Goal: Task Accomplishment & Management: Manage account settings

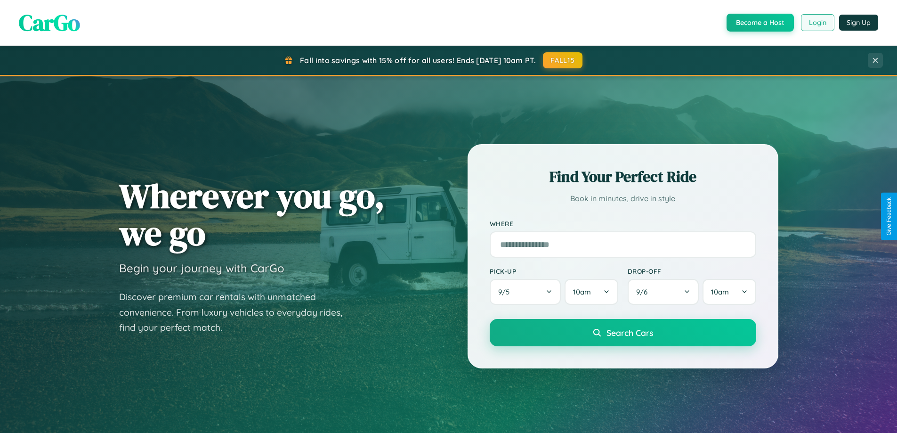
click at [817, 23] on button "Login" at bounding box center [817, 22] width 33 height 17
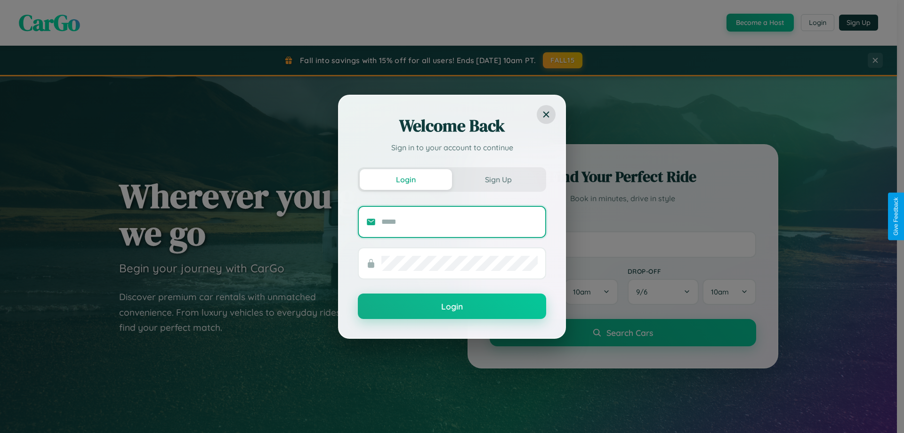
click at [459, 221] on input "text" at bounding box center [459, 221] width 156 height 15
type input "**********"
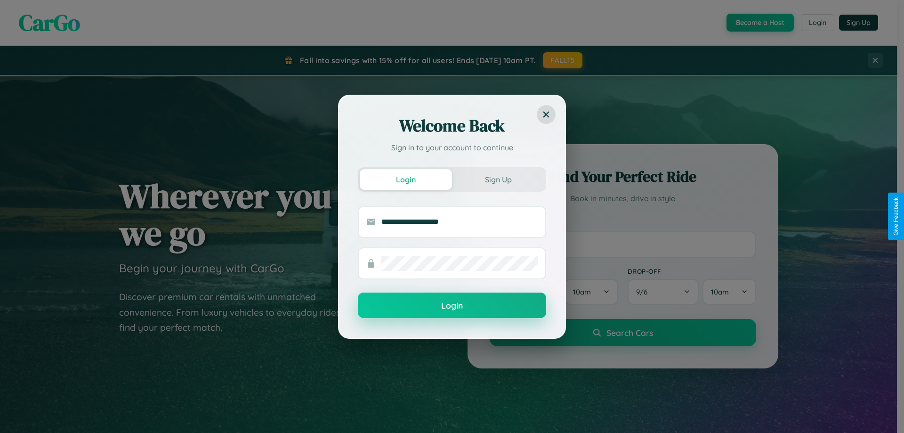
click at [452, 306] on button "Login" at bounding box center [452, 304] width 188 height 25
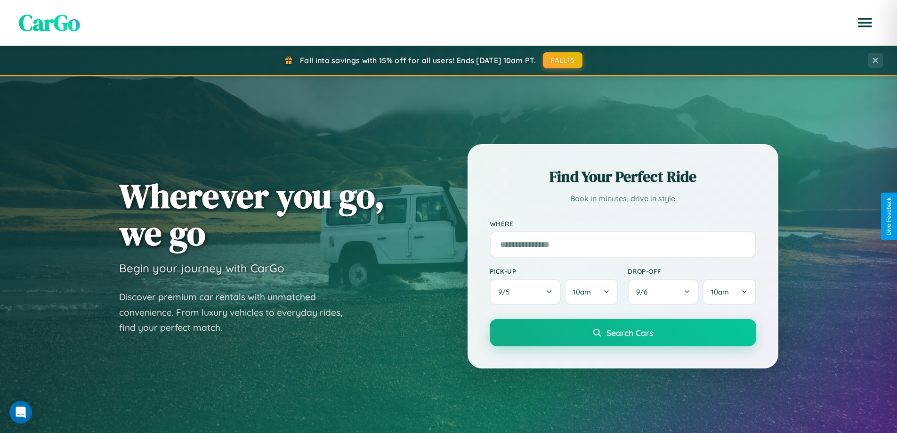
scroll to position [406, 0]
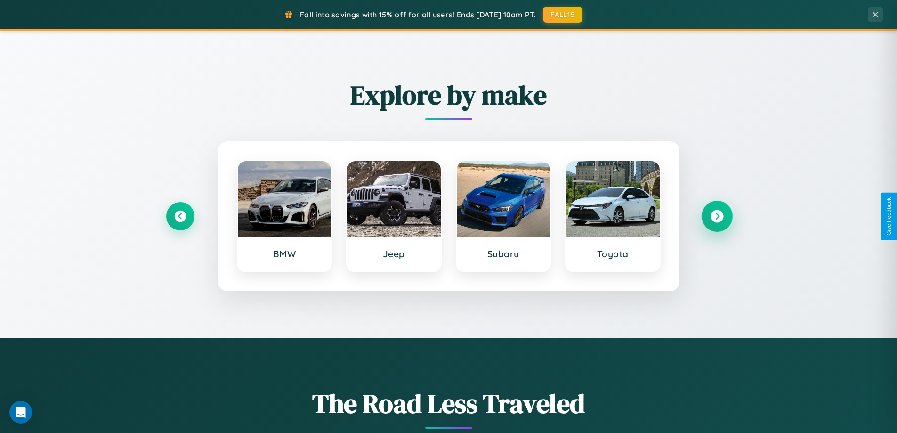
click at [717, 216] on icon at bounding box center [716, 216] width 13 height 13
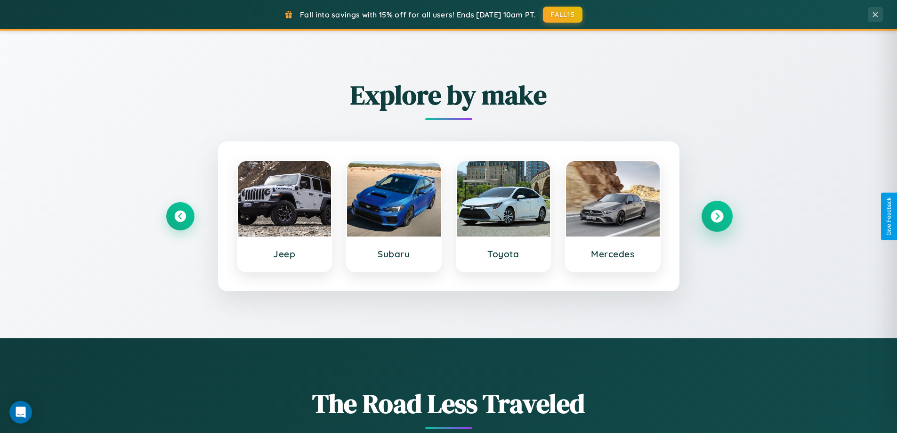
click at [717, 216] on icon at bounding box center [716, 216] width 13 height 13
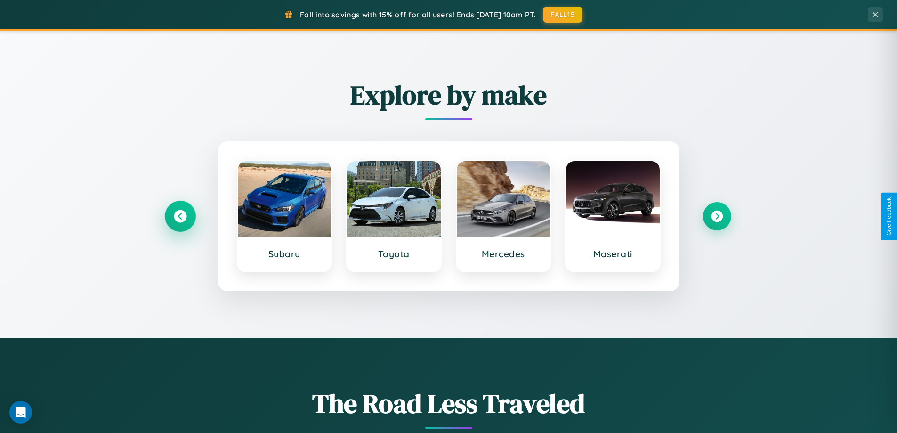
click at [180, 216] on icon at bounding box center [180, 216] width 13 height 13
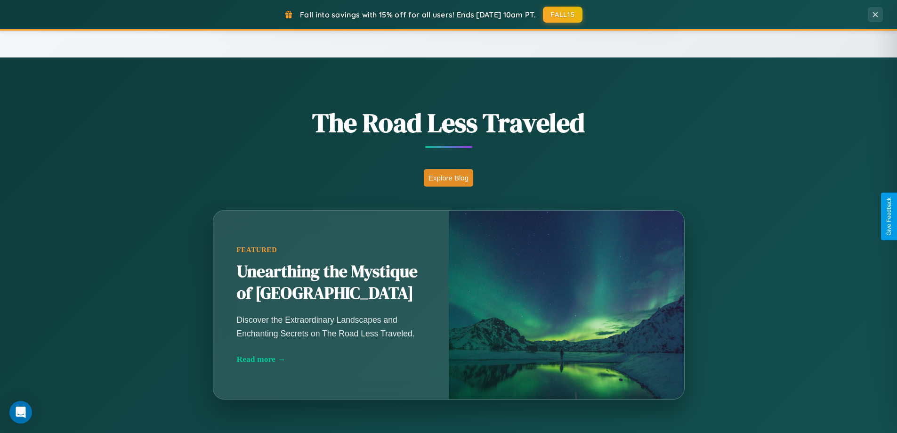
scroll to position [1812, 0]
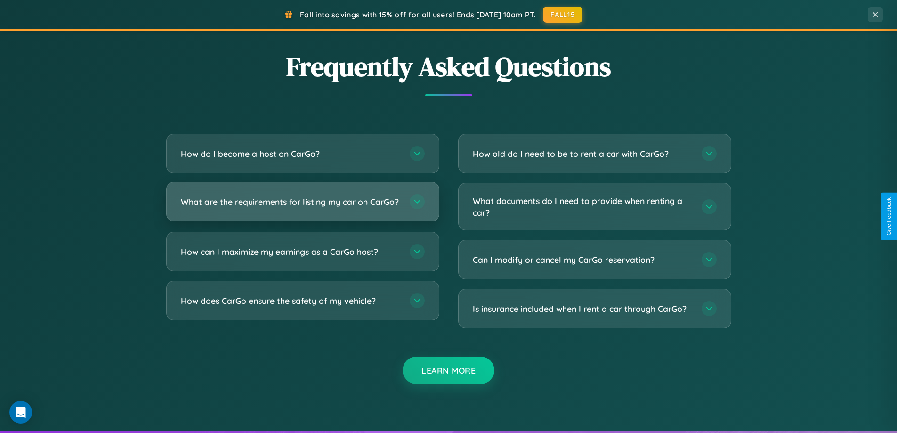
click at [302, 205] on h3 "What are the requirements for listing my car on CarGo?" at bounding box center [290, 202] width 219 height 12
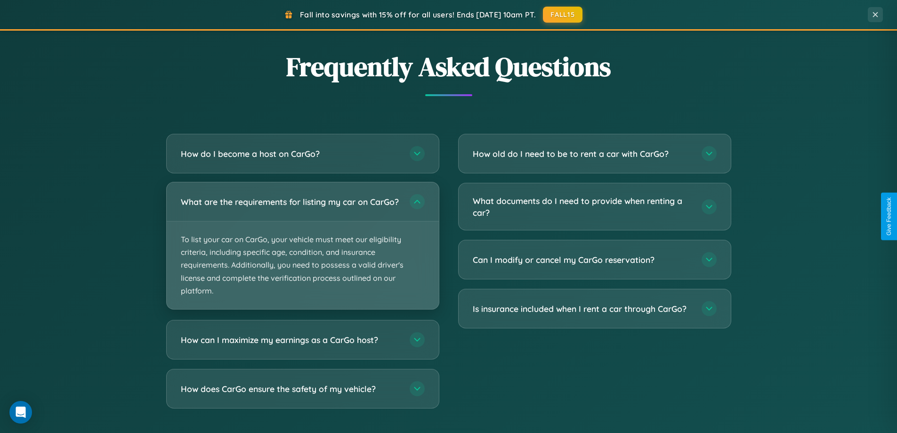
click at [302, 250] on p "To list your car on CarGo, your vehicle must meet our eligibility criteria, inc…" at bounding box center [303, 265] width 272 height 88
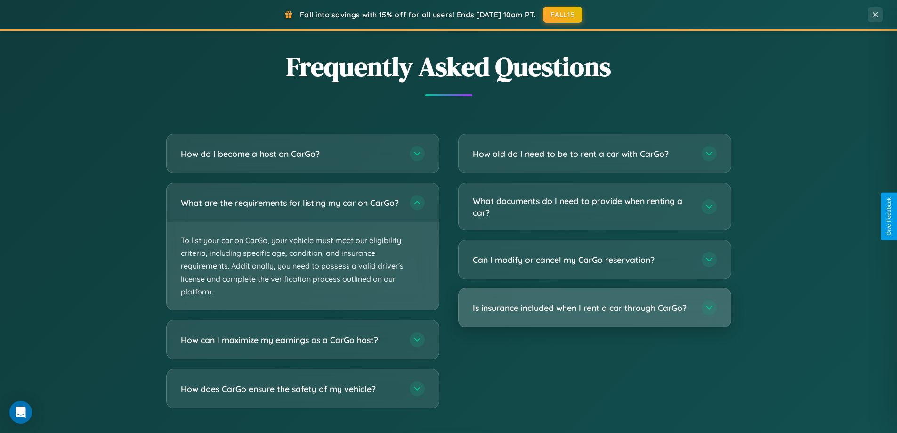
click at [594, 308] on h3 "Is insurance included when I rent a car through CarGo?" at bounding box center [582, 308] width 219 height 12
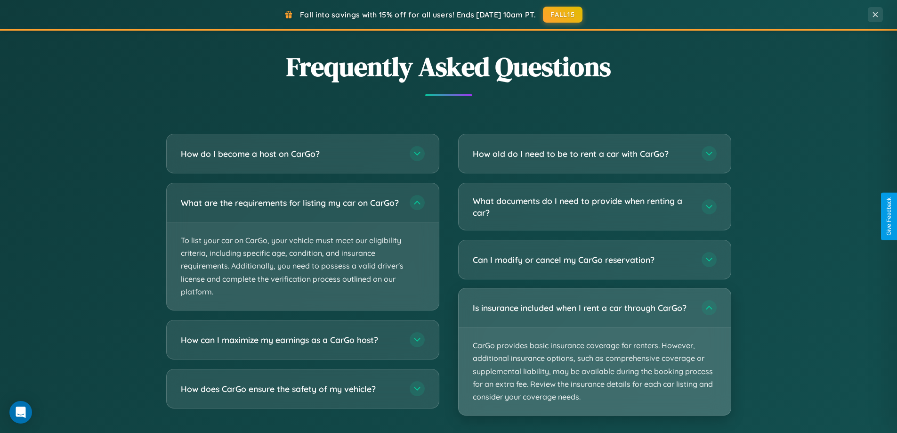
click at [594, 351] on p "CarGo provides basic insurance coverage for renters. However, additional insura…" at bounding box center [595, 371] width 272 height 88
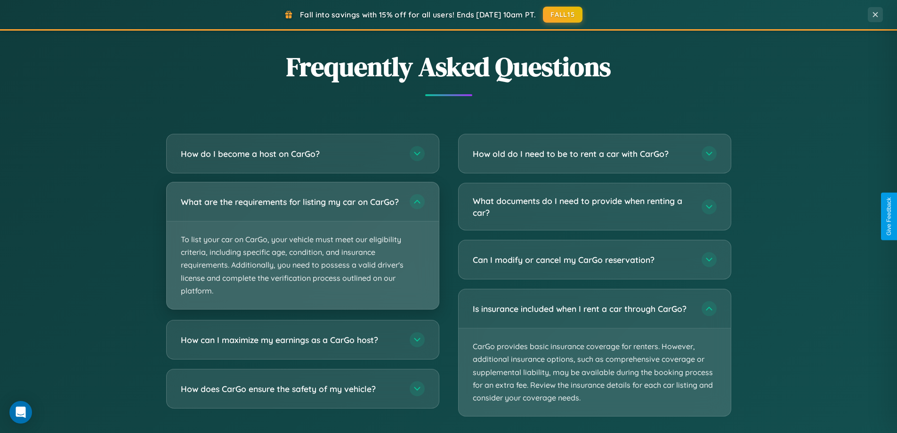
click at [302, 250] on p "To list your car on CarGo, your vehicle must meet our eligibility criteria, inc…" at bounding box center [303, 265] width 272 height 88
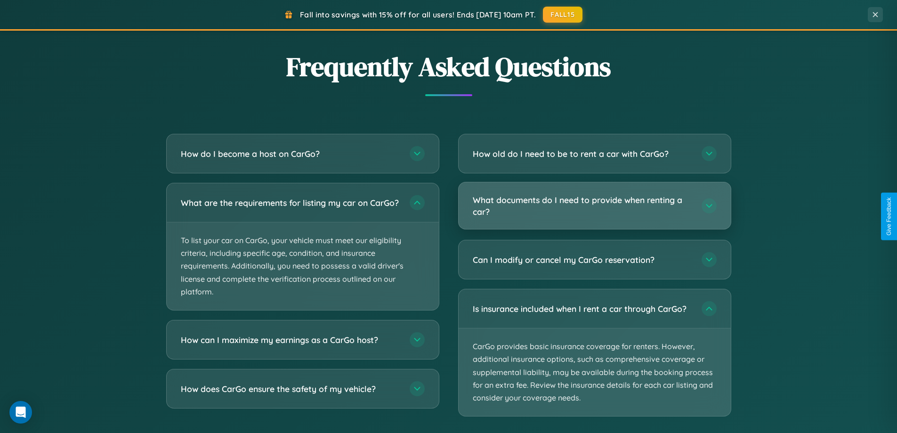
click at [594, 206] on h3 "What documents do I need to provide when renting a car?" at bounding box center [582, 205] width 219 height 23
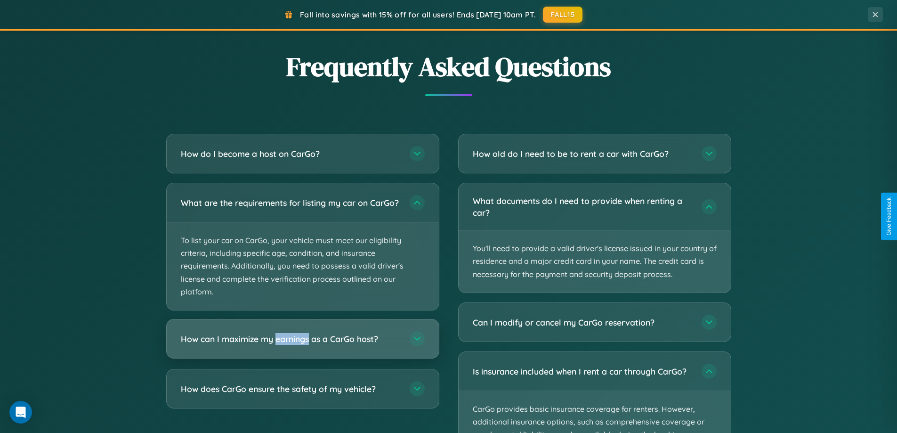
click at [302, 345] on h3 "How can I maximize my earnings as a CarGo host?" at bounding box center [290, 339] width 219 height 12
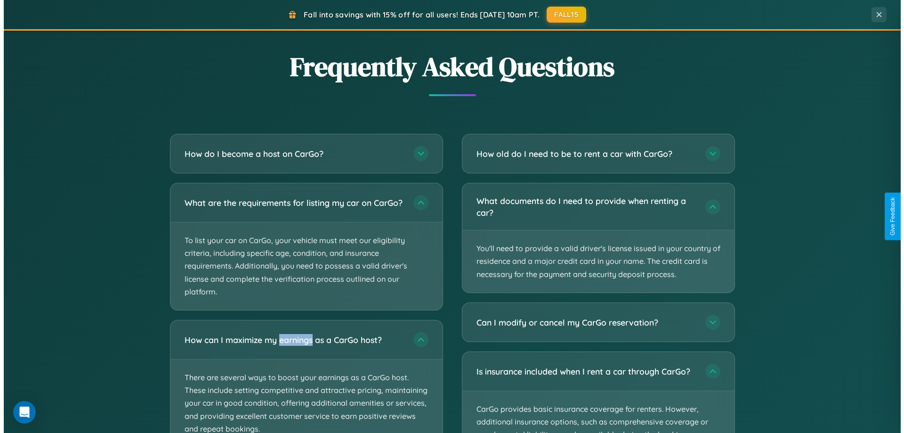
scroll to position [0, 0]
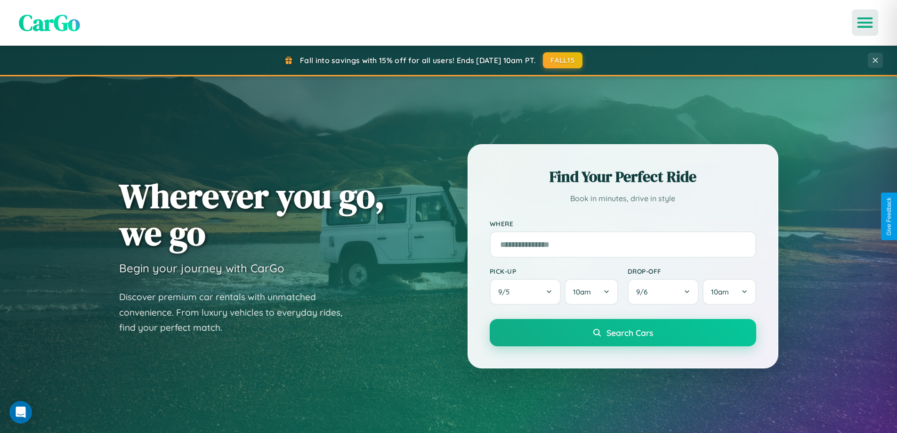
click at [865, 23] on icon "Open menu" at bounding box center [865, 22] width 14 height 8
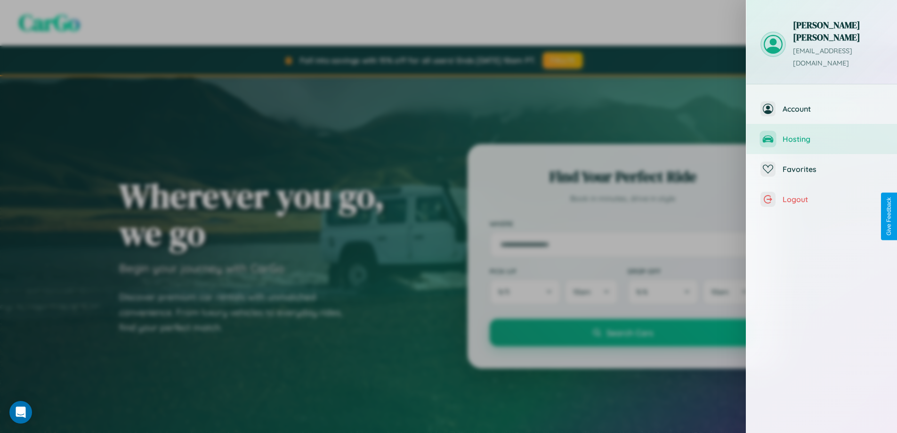
click at [822, 134] on span "Hosting" at bounding box center [832, 138] width 100 height 9
